Goal: Complete application form: Complete application form

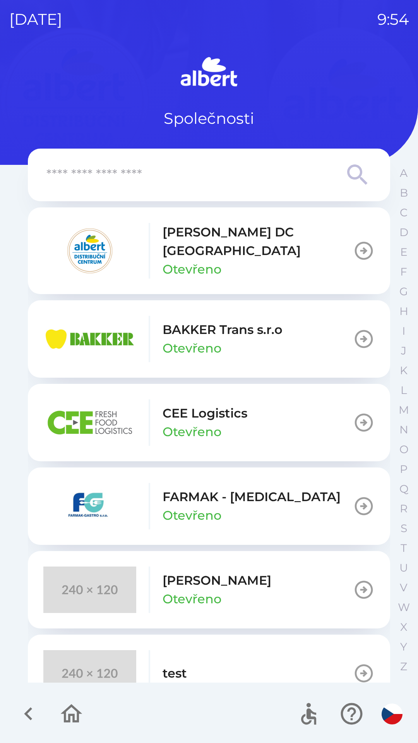
click at [200, 326] on p "BAKKER Trans s.r.o" at bounding box center [222, 329] width 120 height 19
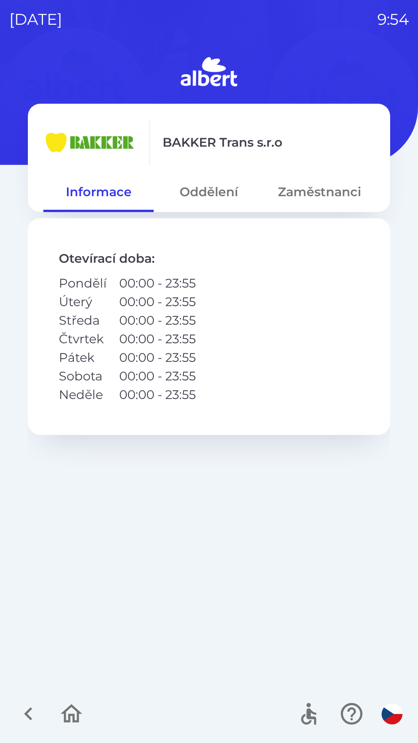
click at [313, 190] on button "Zaměstnanci" at bounding box center [319, 192] width 110 height 28
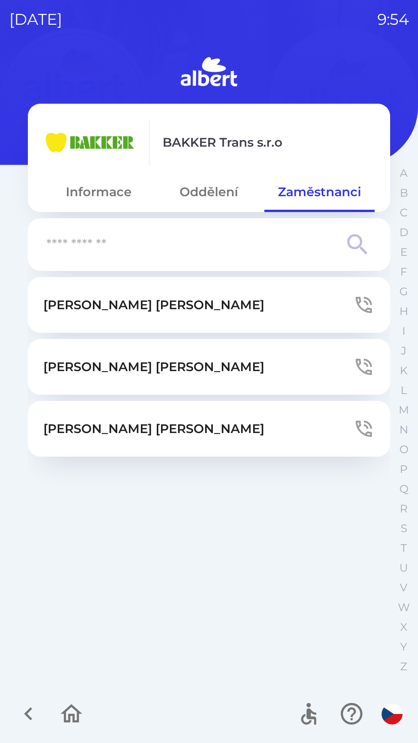
click at [210, 189] on button "Oddělení" at bounding box center [209, 192] width 110 height 28
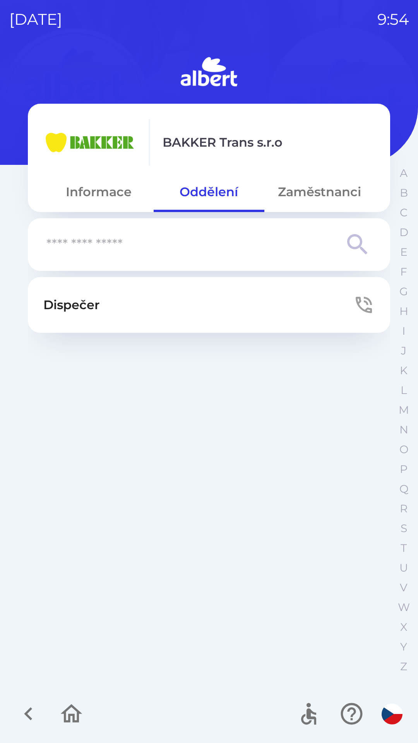
click at [94, 302] on p "Dispečer" at bounding box center [71, 305] width 56 height 19
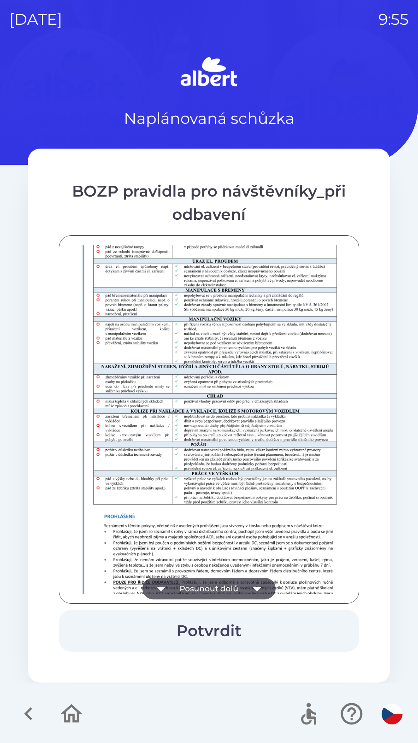
scroll to position [543, 0]
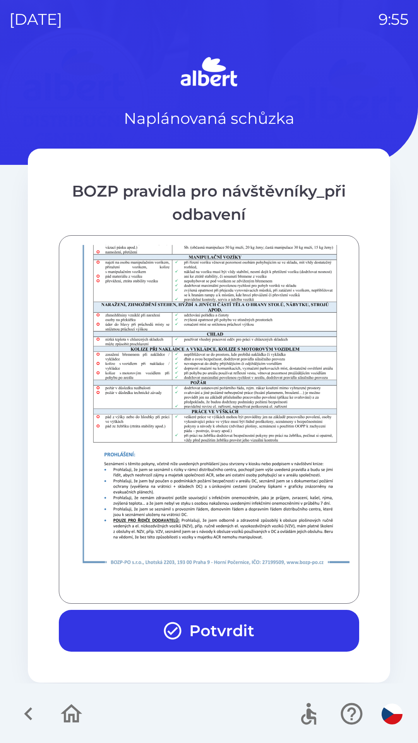
click at [211, 629] on button "Potvrdit" at bounding box center [209, 631] width 300 height 42
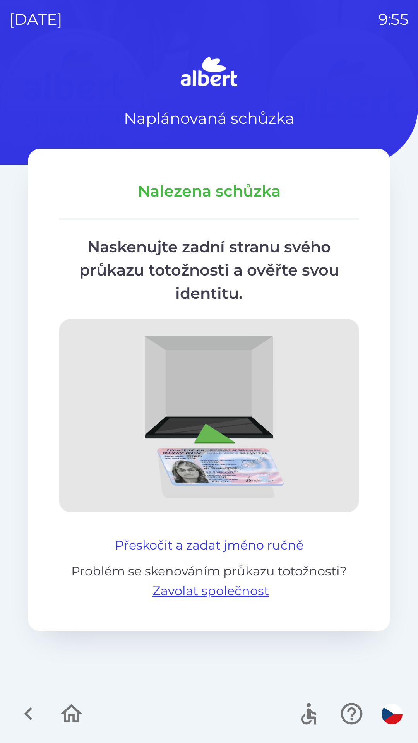
click at [211, 538] on button "Přeskočit a zadat jméno ručně" at bounding box center [209, 545] width 195 height 19
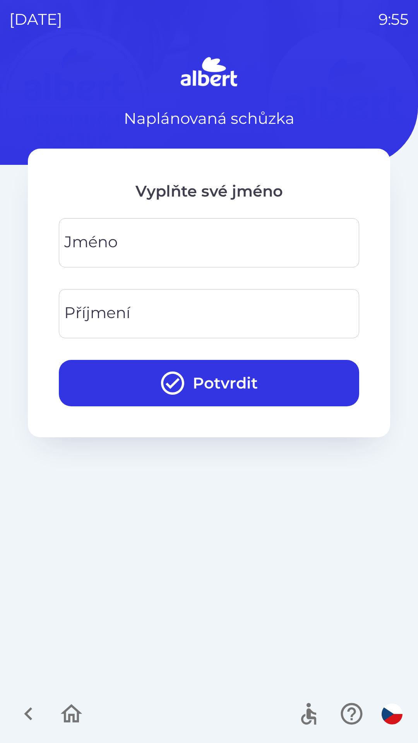
click at [173, 241] on input "Jméno" at bounding box center [209, 242] width 282 height 31
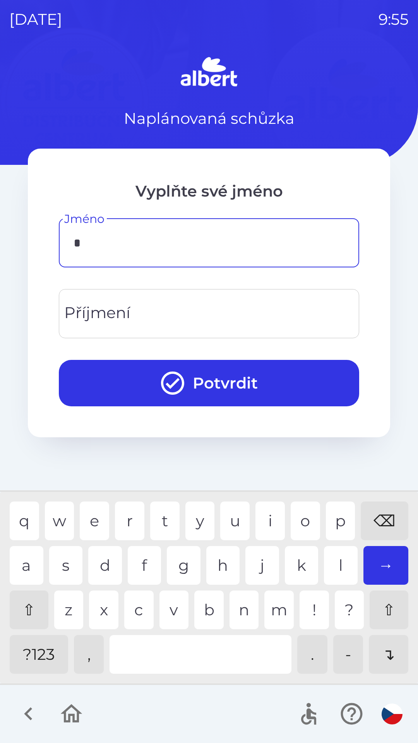
click at [336, 518] on div "p" at bounding box center [340, 520] width 29 height 39
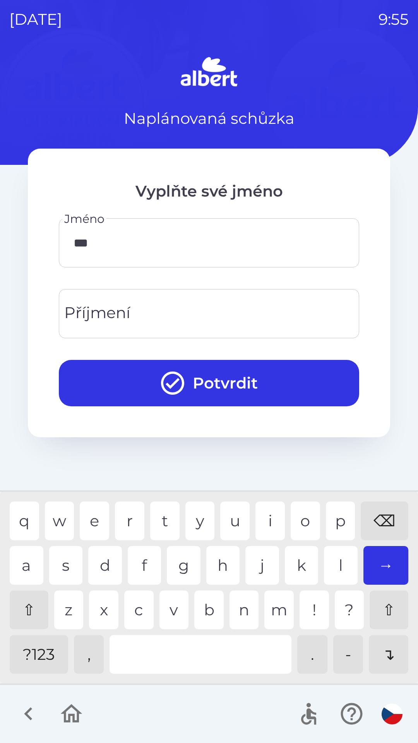
click at [174, 607] on div "v" at bounding box center [173, 609] width 29 height 39
click at [92, 512] on div "e" at bounding box center [94, 520] width 29 height 39
type input "*****"
click at [337, 559] on div "l" at bounding box center [341, 565] width 34 height 39
click at [203, 306] on input "Příjmení" at bounding box center [209, 313] width 282 height 31
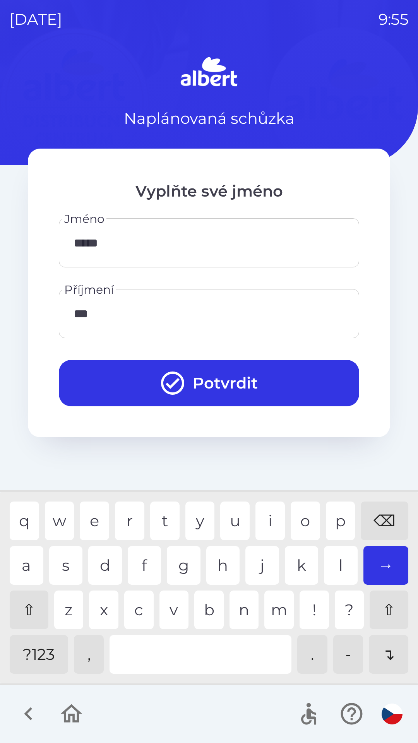
click at [101, 562] on div "d" at bounding box center [105, 565] width 34 height 39
click at [266, 514] on div "i" at bounding box center [269, 520] width 29 height 39
type input "*****"
click at [220, 384] on button "Potvrdit" at bounding box center [209, 383] width 300 height 46
